Goal: Task Accomplishment & Management: Manage account settings

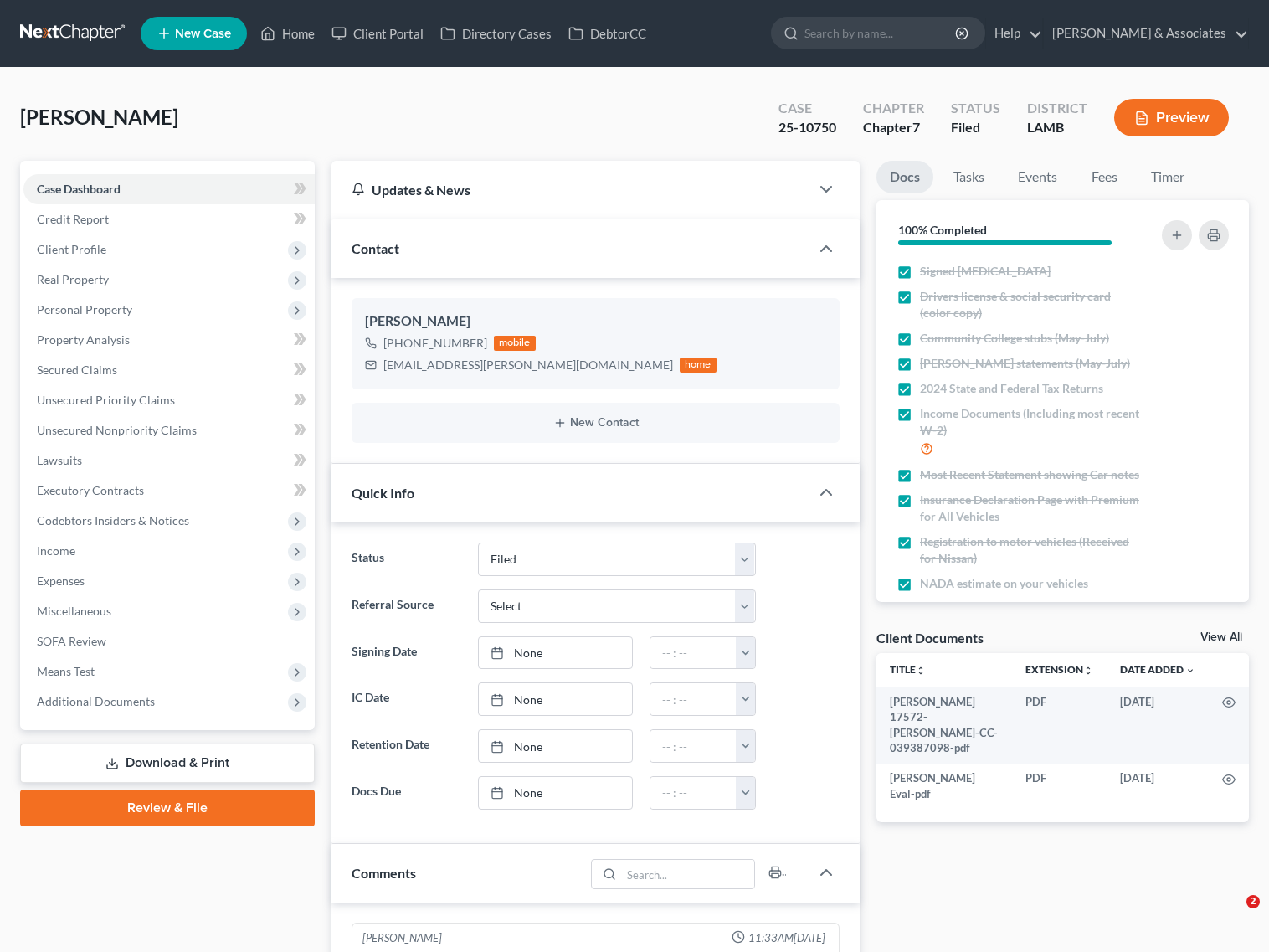
select select "8"
drag, startPoint x: 261, startPoint y: 28, endPoint x: 350, endPoint y: 115, distance: 124.5
click at [261, 28] on icon at bounding box center [268, 33] width 15 height 20
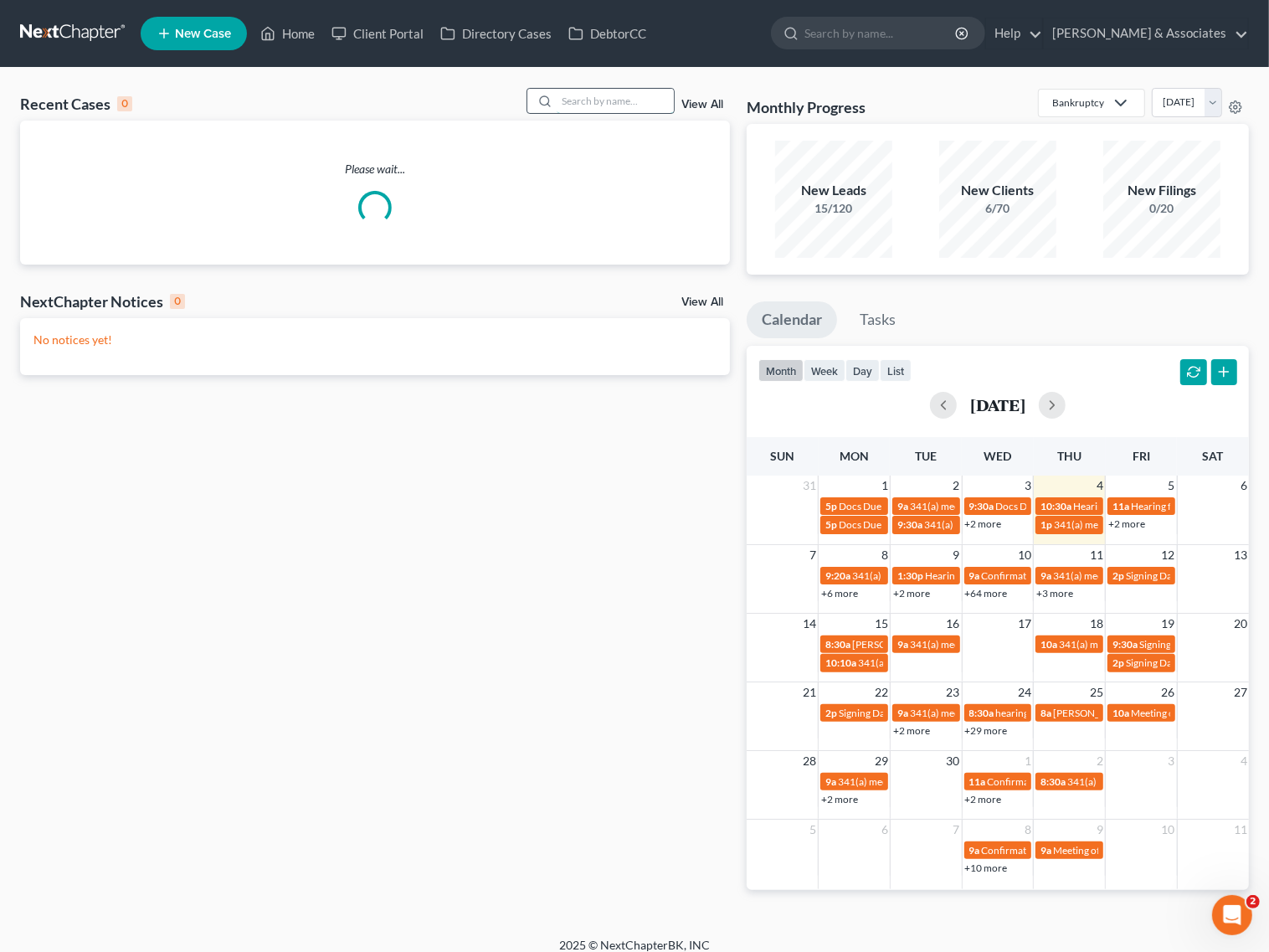
click at [596, 102] on input "search" at bounding box center [616, 101] width 117 height 24
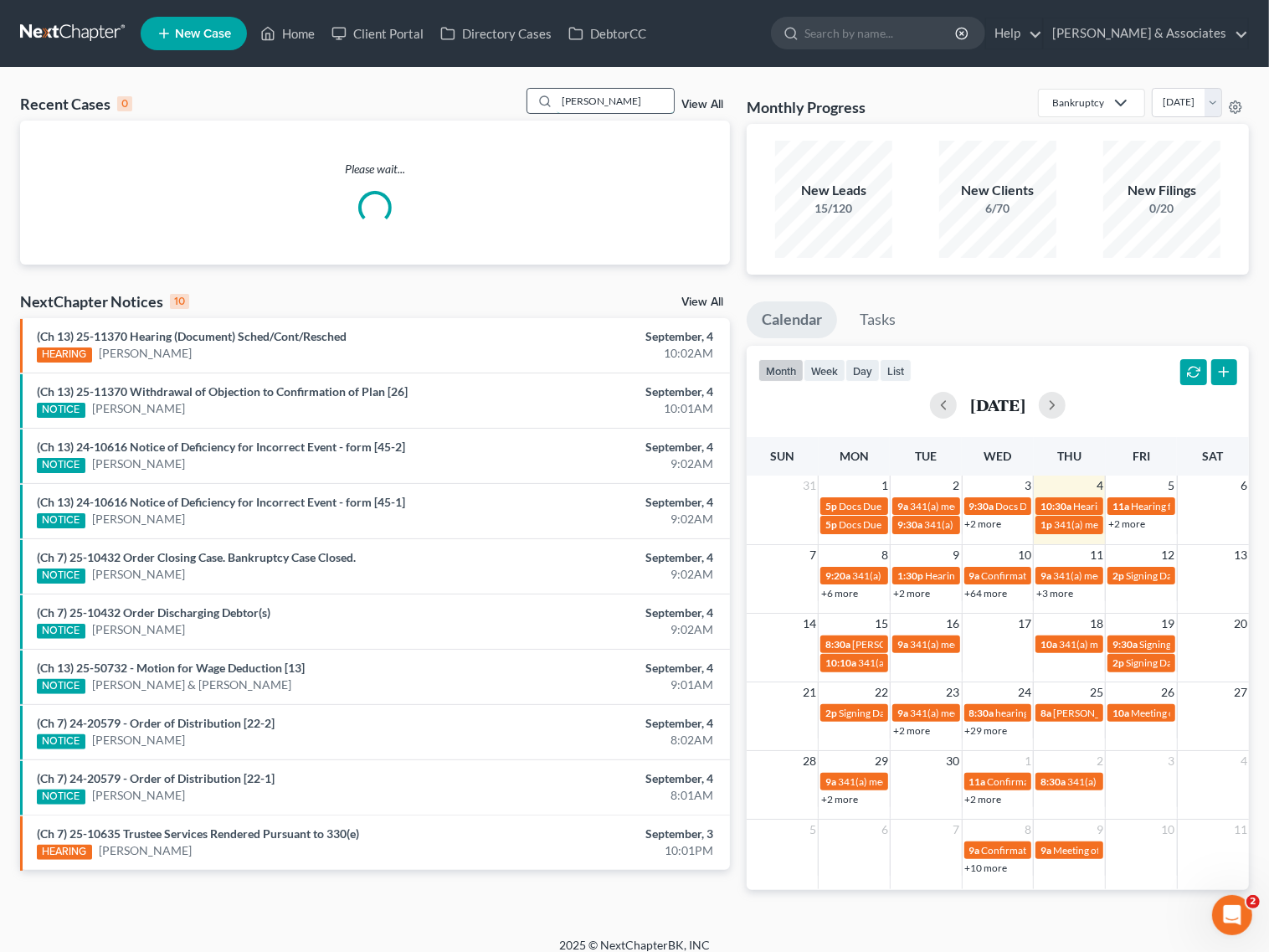
type input "[PERSON_NAME]"
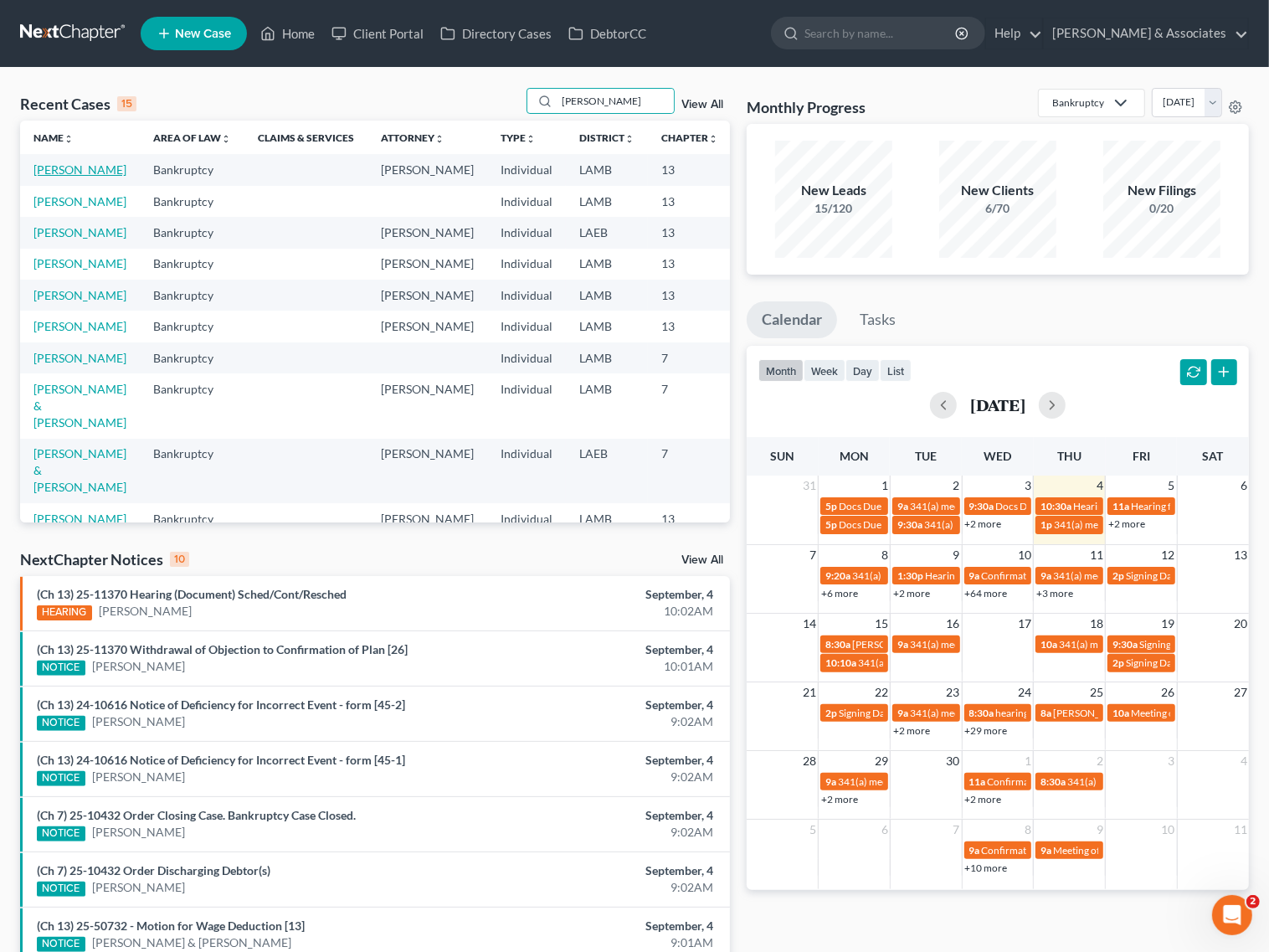
click at [45, 171] on link "[PERSON_NAME]" at bounding box center [80, 170] width 93 height 14
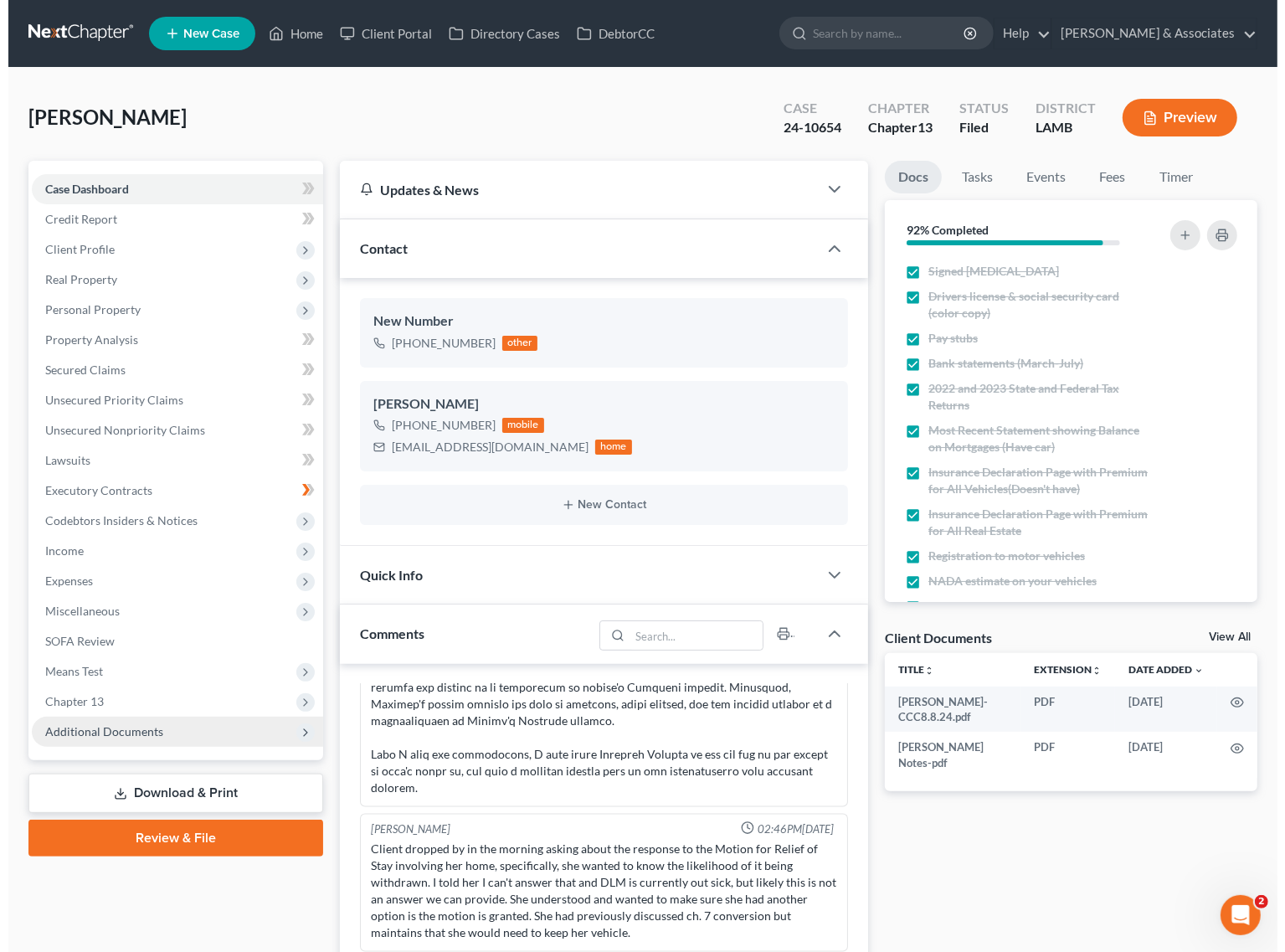
scroll to position [278, 0]
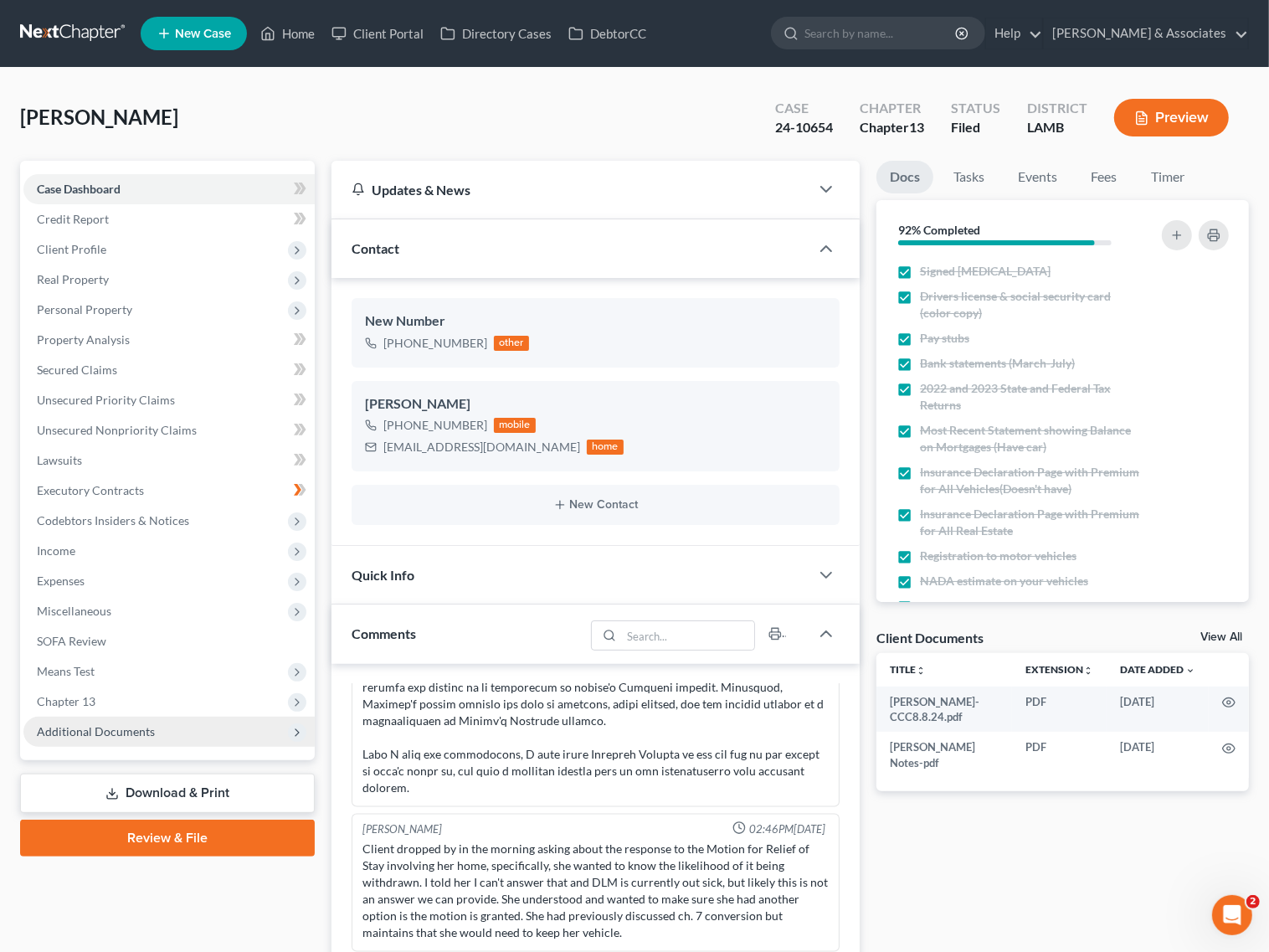
click at [92, 738] on span "Additional Documents" at bounding box center [169, 732] width 291 height 30
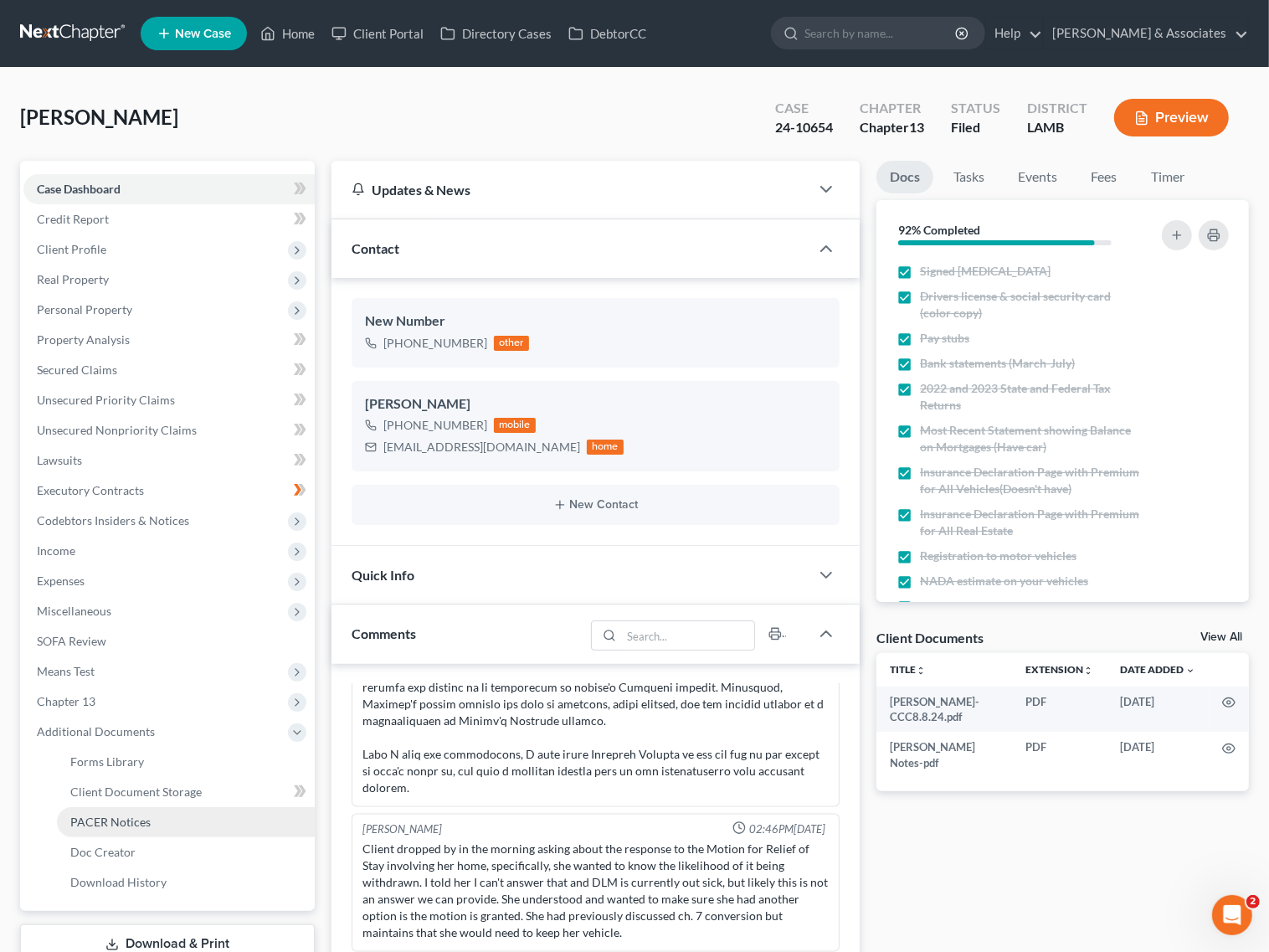
click at [92, 825] on span "PACER Notices" at bounding box center [110, 822] width 80 height 14
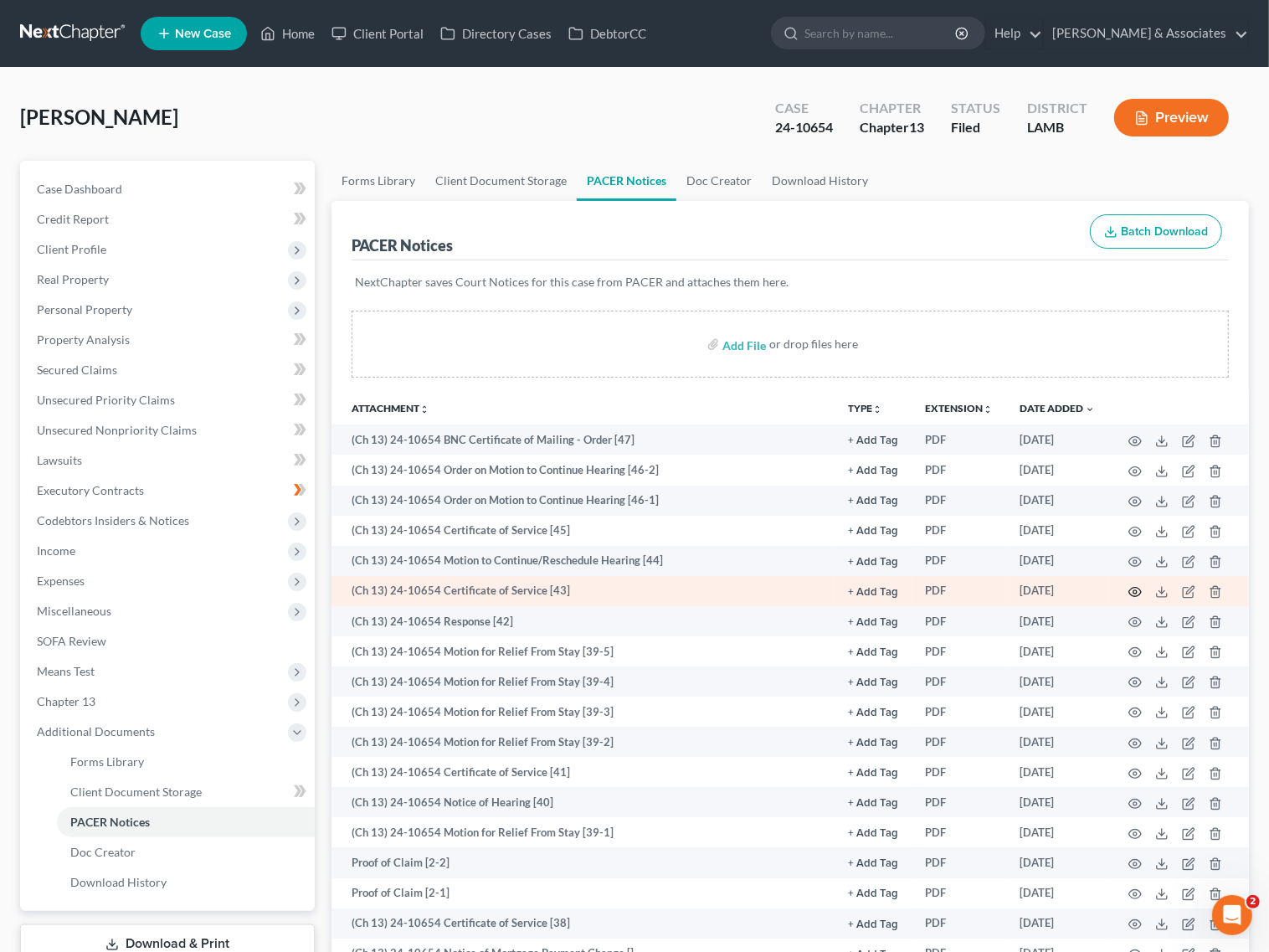
click at [1133, 591] on circle "button" at bounding box center [1135, 592] width 3 height 3
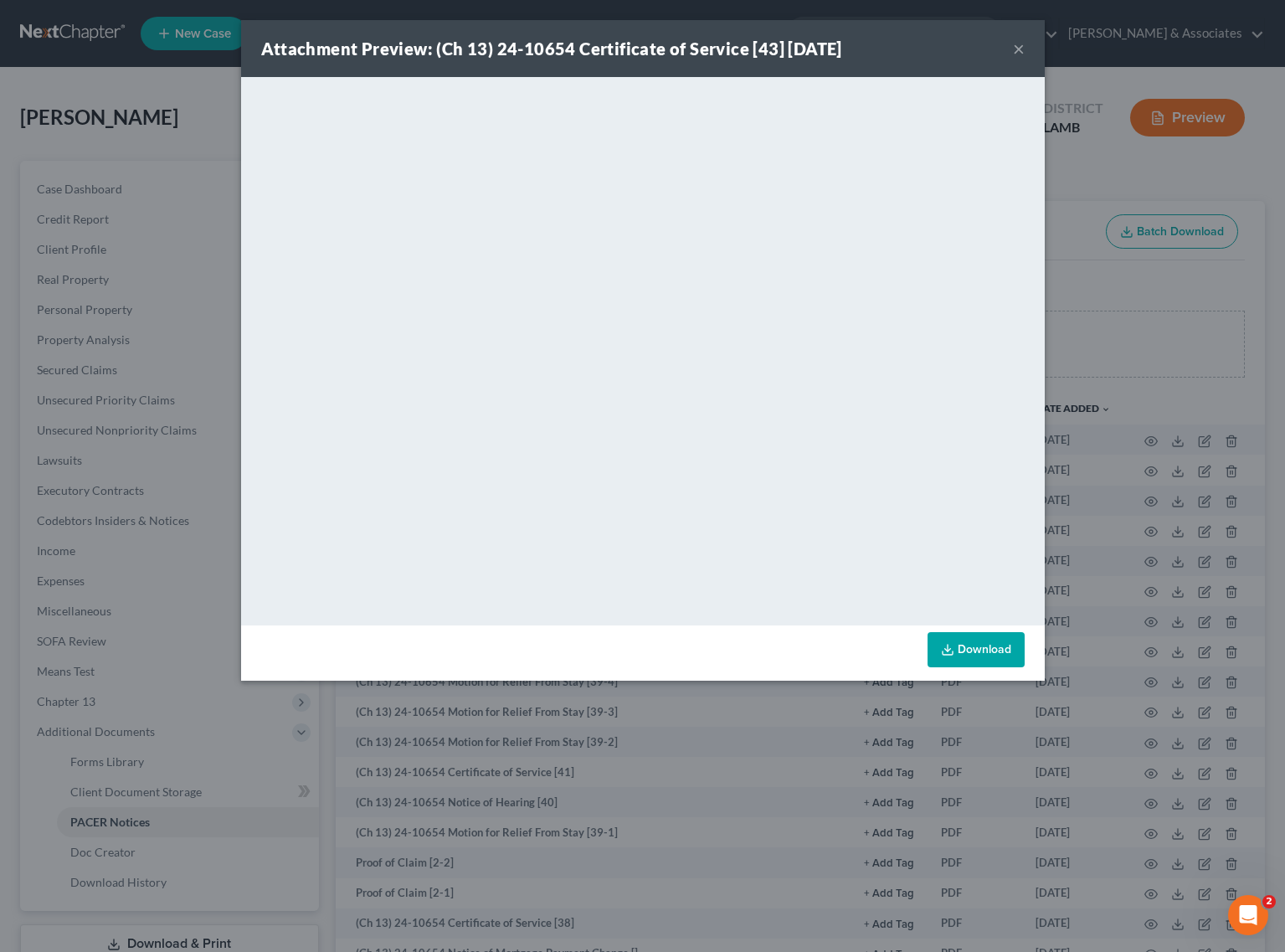
click at [1012, 46] on button "×" at bounding box center [1018, 48] width 11 height 20
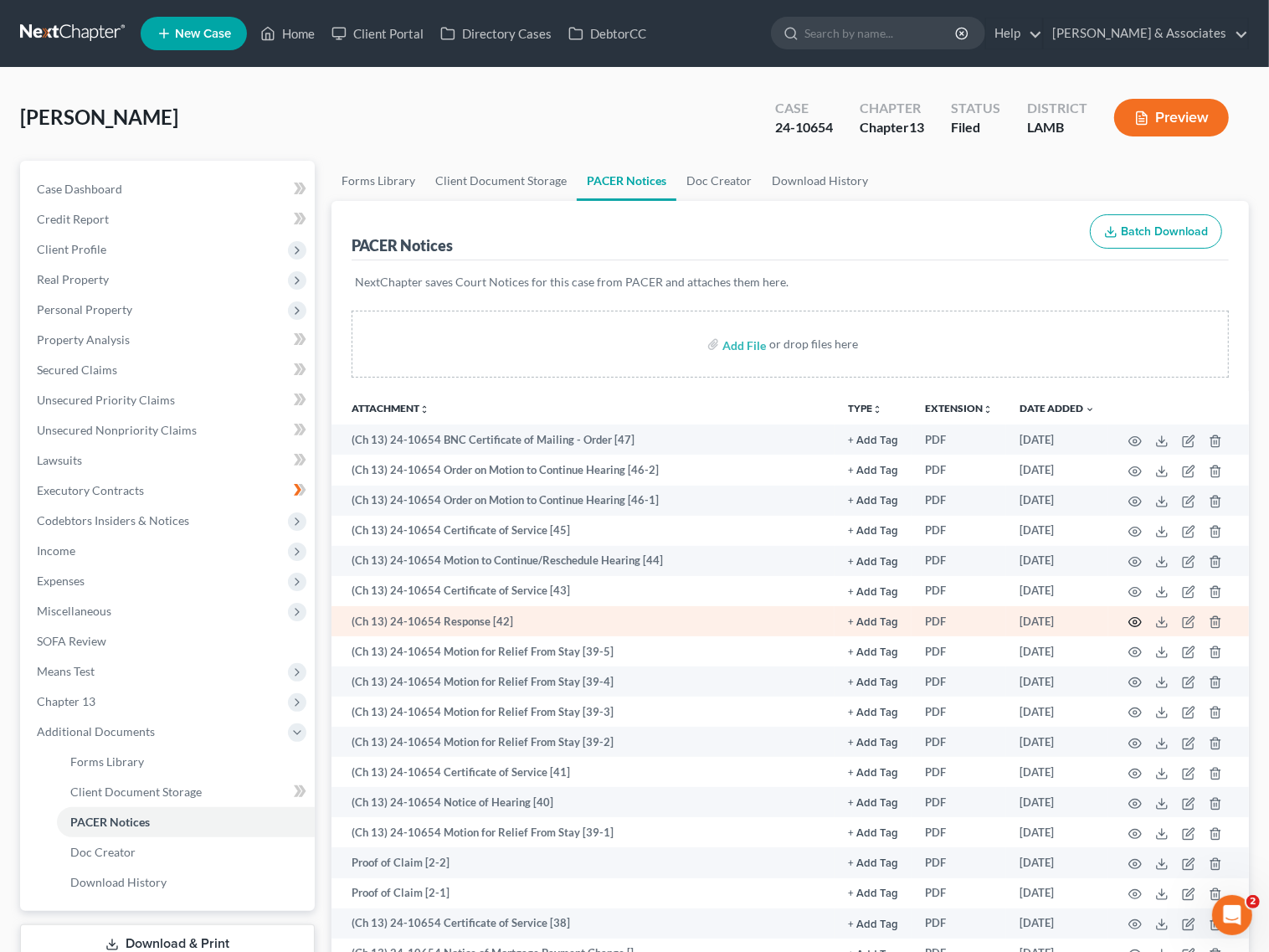
click at [1140, 623] on icon "button" at bounding box center [1135, 622] width 12 height 10
